Goal: Information Seeking & Learning: Learn about a topic

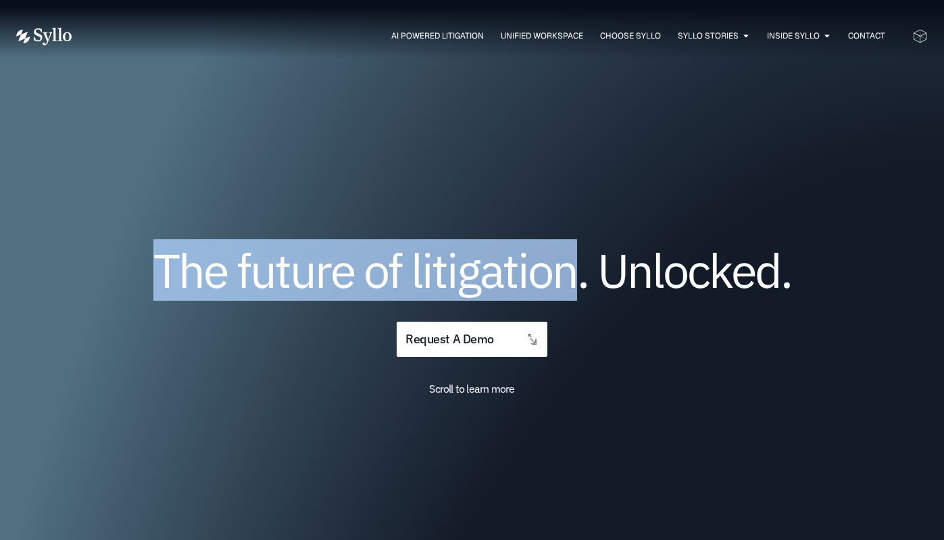
drag, startPoint x: 572, startPoint y: 262, endPoint x: 159, endPoint y: 258, distance: 413.4
click at [157, 257] on h1 "The future of litigation. Unlocked." at bounding box center [471, 270] width 749 height 45
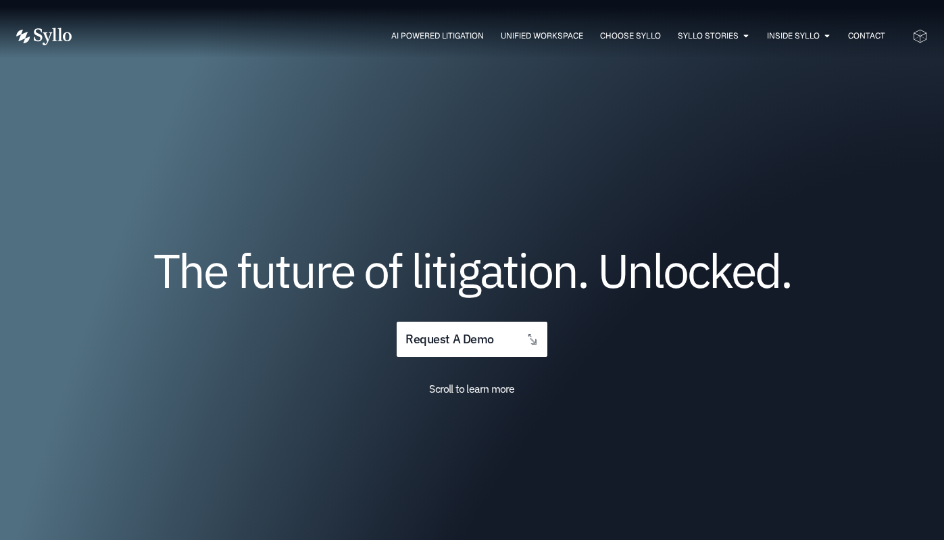
click at [511, 232] on div "The future of litigation. Unlocked. request a demo Scroll to learn more" at bounding box center [471, 347] width 911 height 389
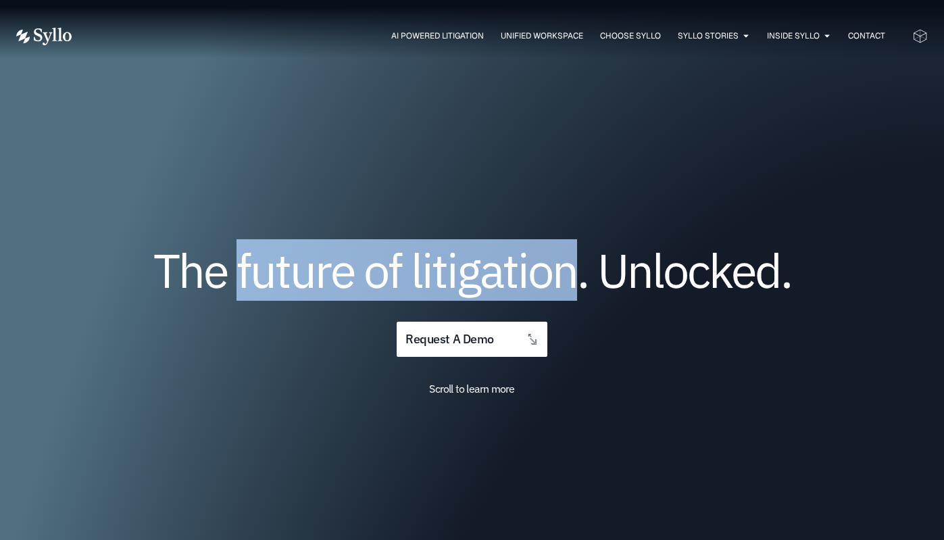
drag, startPoint x: 301, startPoint y: 265, endPoint x: 569, endPoint y: 272, distance: 268.2
click at [569, 272] on h1 "The future of litigation. Unlocked." at bounding box center [471, 270] width 749 height 45
copy h1 "future of litigation"
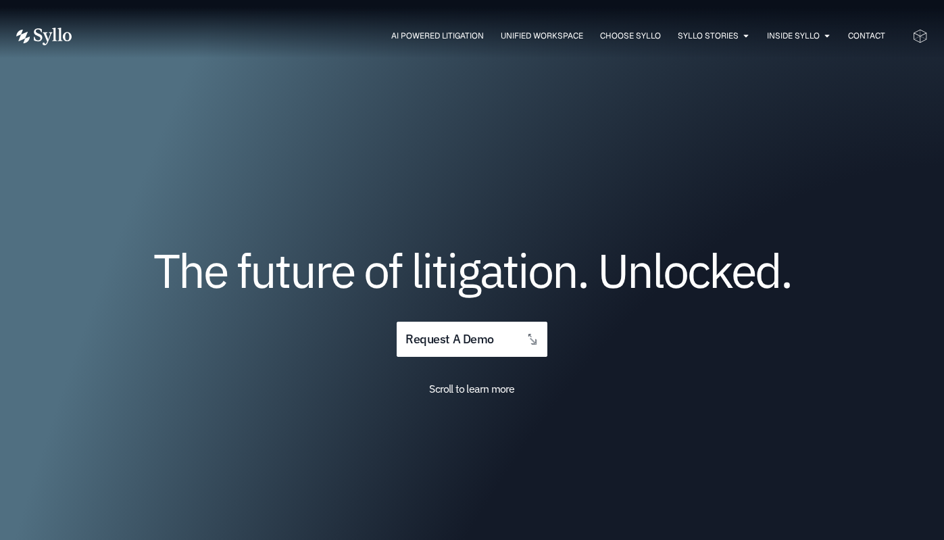
click at [358, 238] on div "The future of litigation. Unlocked. request a demo Scroll to learn more" at bounding box center [471, 347] width 911 height 389
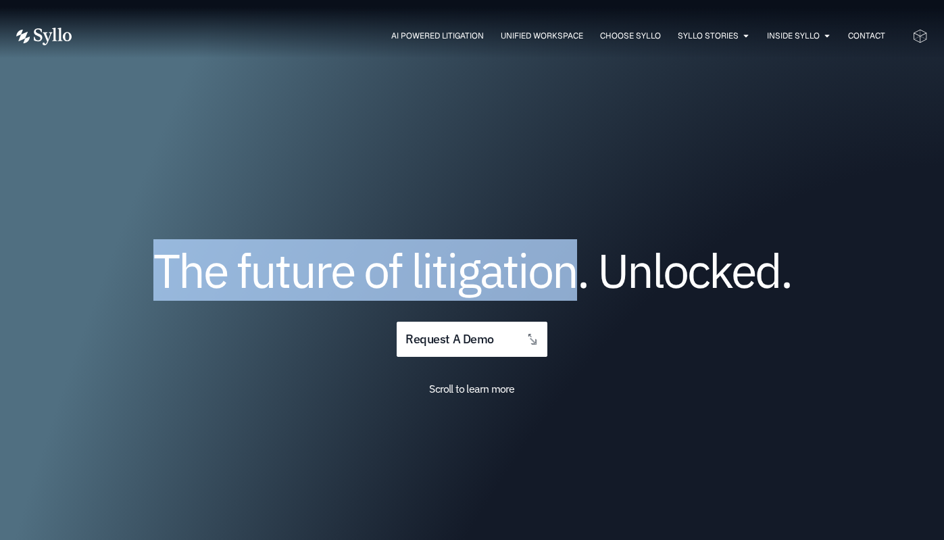
drag, startPoint x: 573, startPoint y: 269, endPoint x: 144, endPoint y: 249, distance: 429.4
click at [144, 249] on h1 "The future of litigation. Unlocked." at bounding box center [471, 270] width 749 height 45
copy h1 "The future of litigation"
